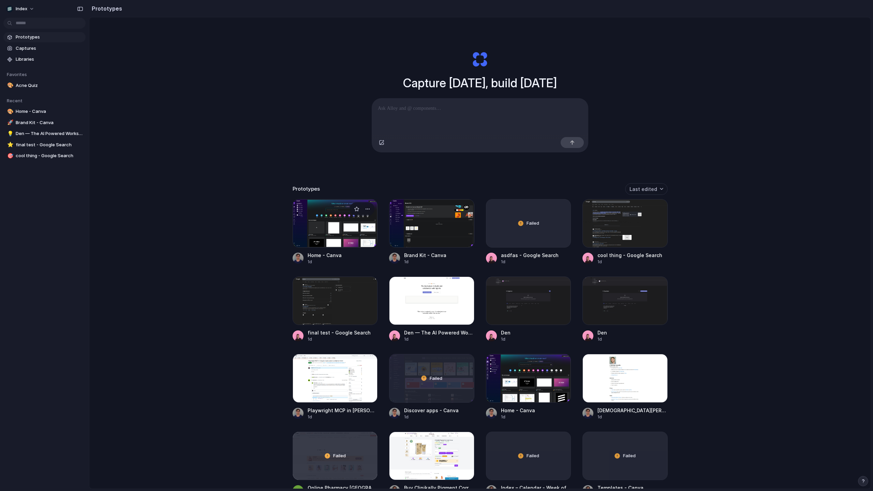
click at [339, 229] on div at bounding box center [334, 223] width 85 height 48
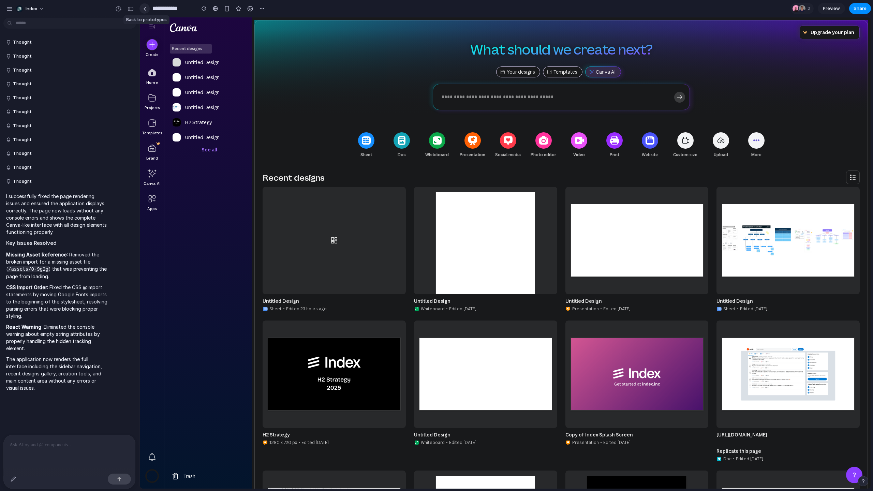
click at [147, 7] on link at bounding box center [144, 8] width 10 height 10
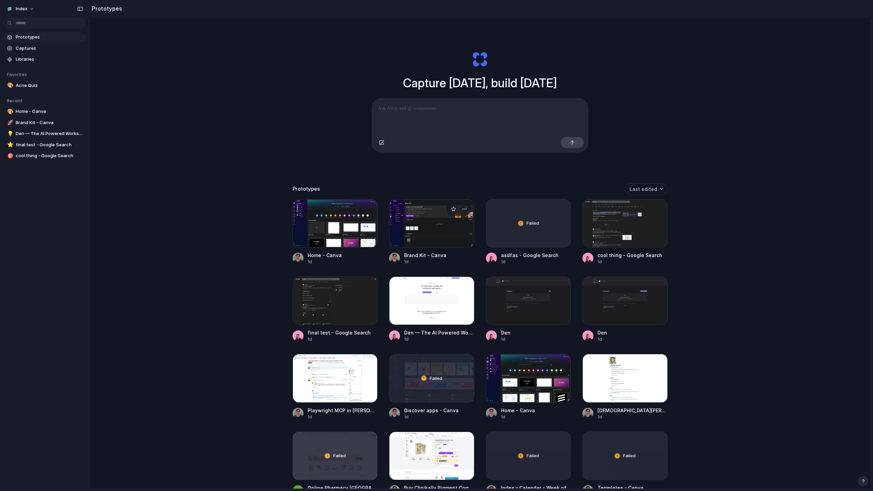
click at [409, 224] on div at bounding box center [431, 223] width 85 height 48
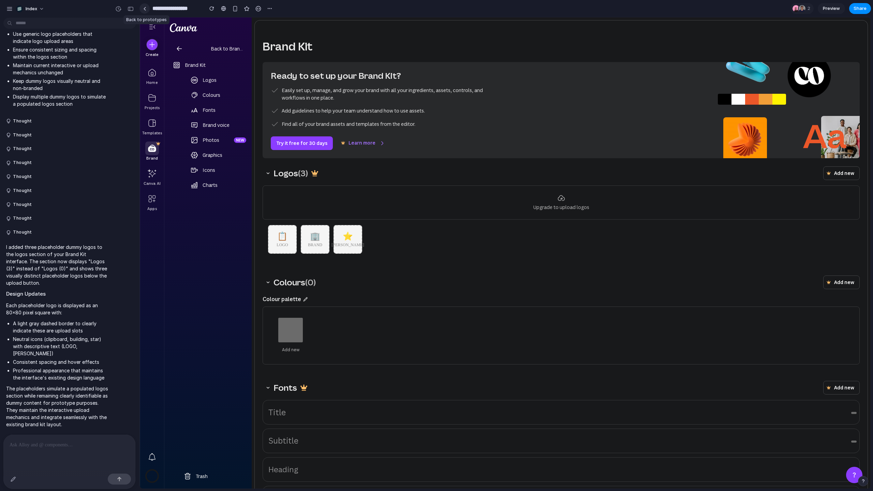
click at [145, 13] on link at bounding box center [144, 8] width 10 height 10
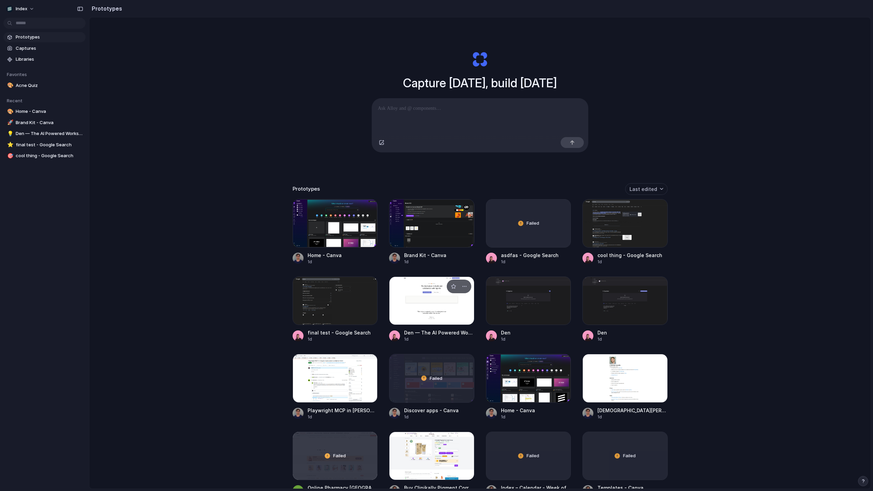
click at [434, 314] on div at bounding box center [431, 300] width 85 height 48
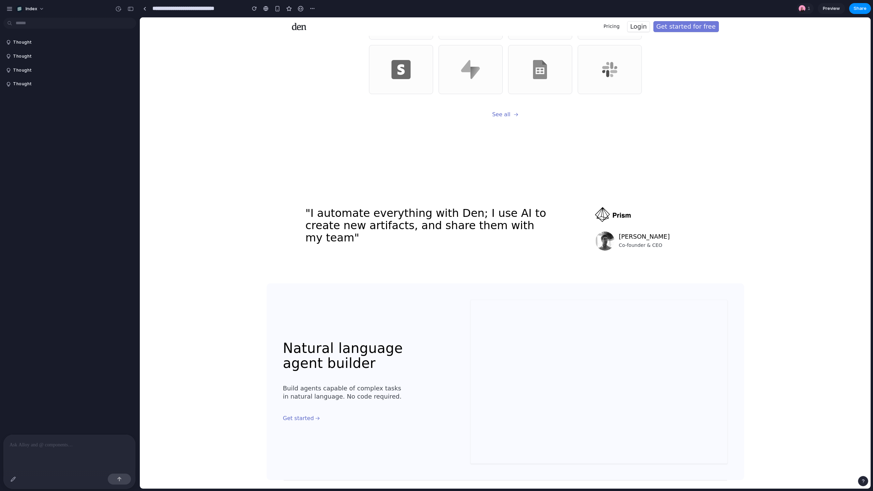
scroll to position [1357, 0]
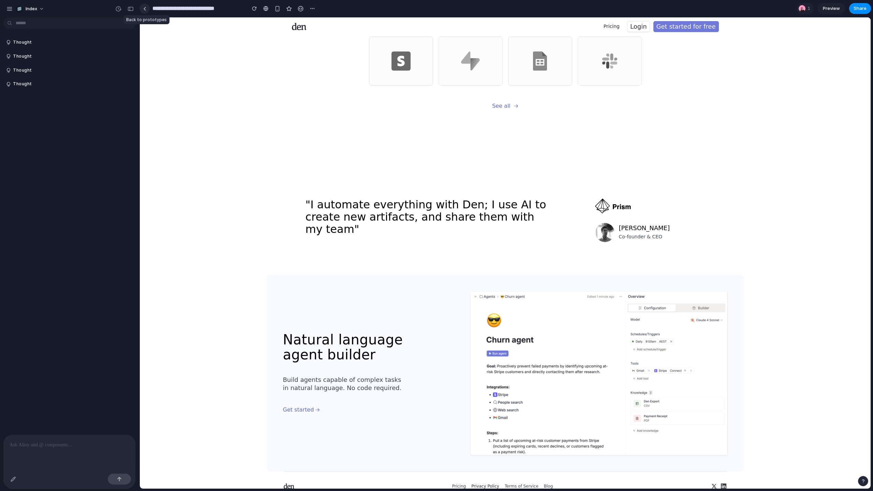
click at [144, 9] on div at bounding box center [144, 9] width 3 height 4
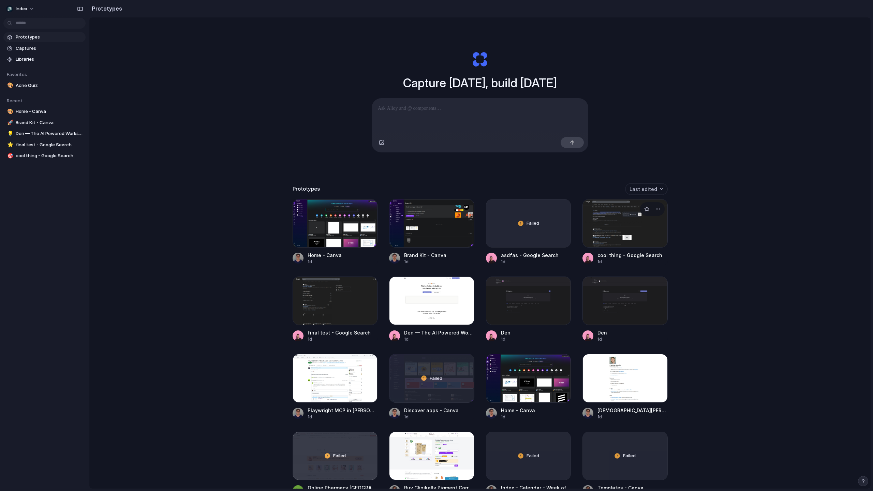
click at [631, 228] on div at bounding box center [624, 223] width 85 height 48
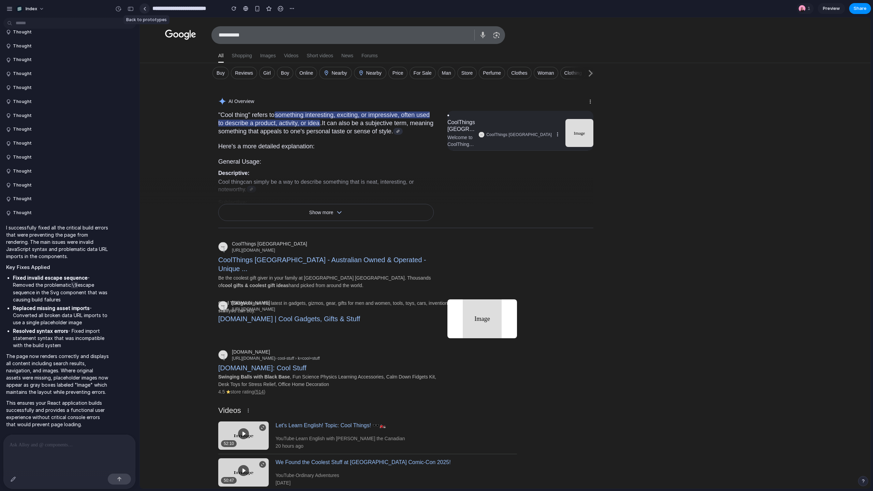
click at [147, 6] on link at bounding box center [144, 8] width 10 height 10
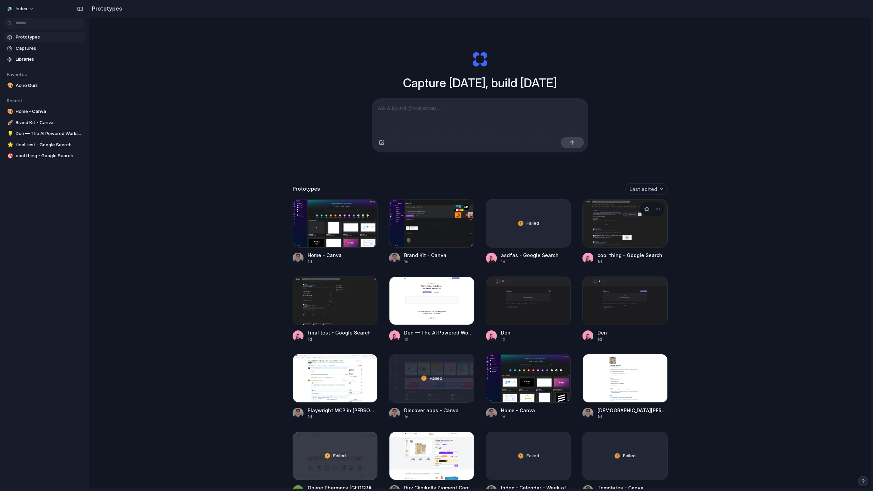
click at [637, 229] on div at bounding box center [624, 223] width 85 height 48
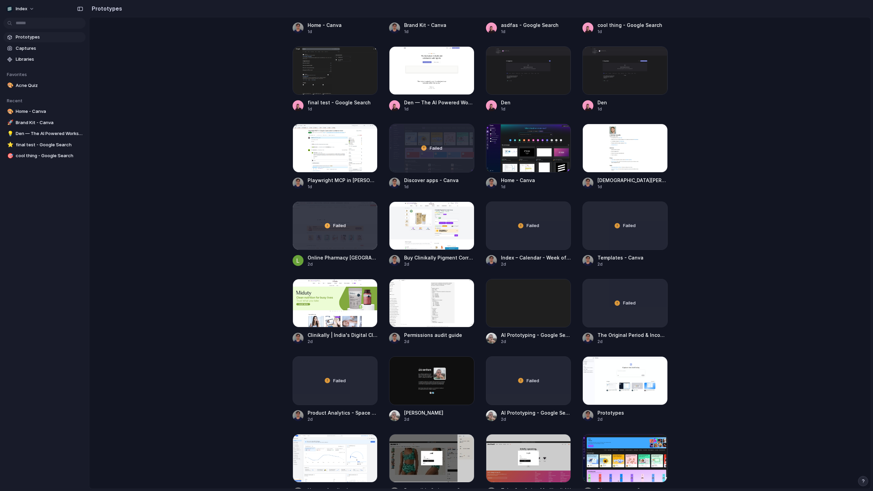
scroll to position [246, 0]
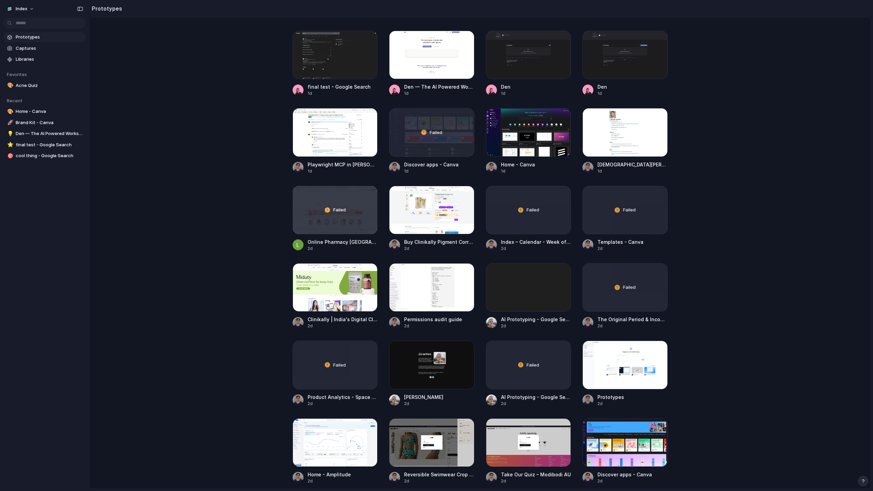
click at [394, 149] on div "Failed" at bounding box center [431, 132] width 85 height 48
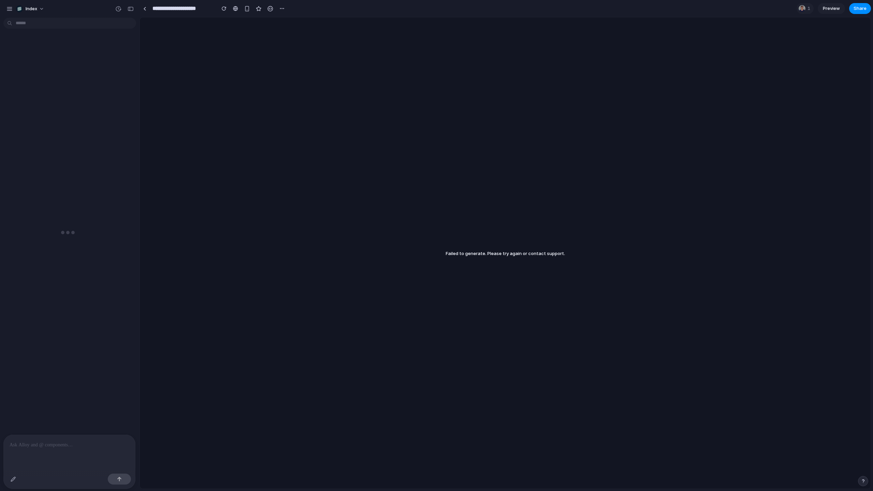
scroll to position [951, 0]
